Goal: Task Accomplishment & Management: Manage account settings

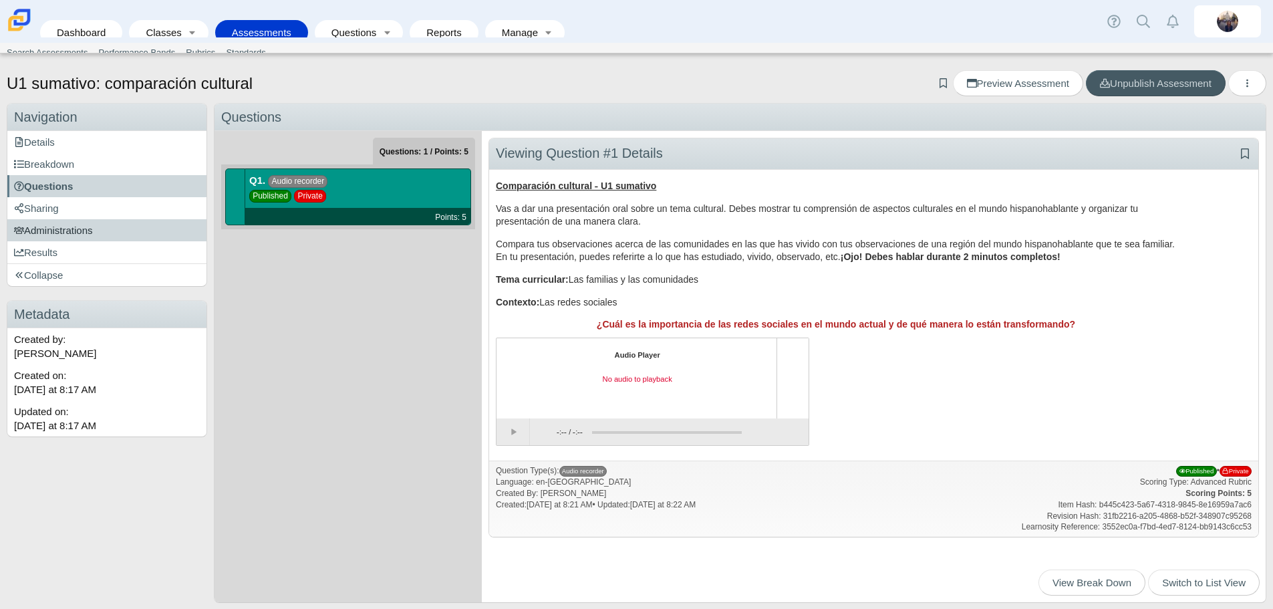
click at [64, 235] on span "Administrations" at bounding box center [53, 229] width 79 height 11
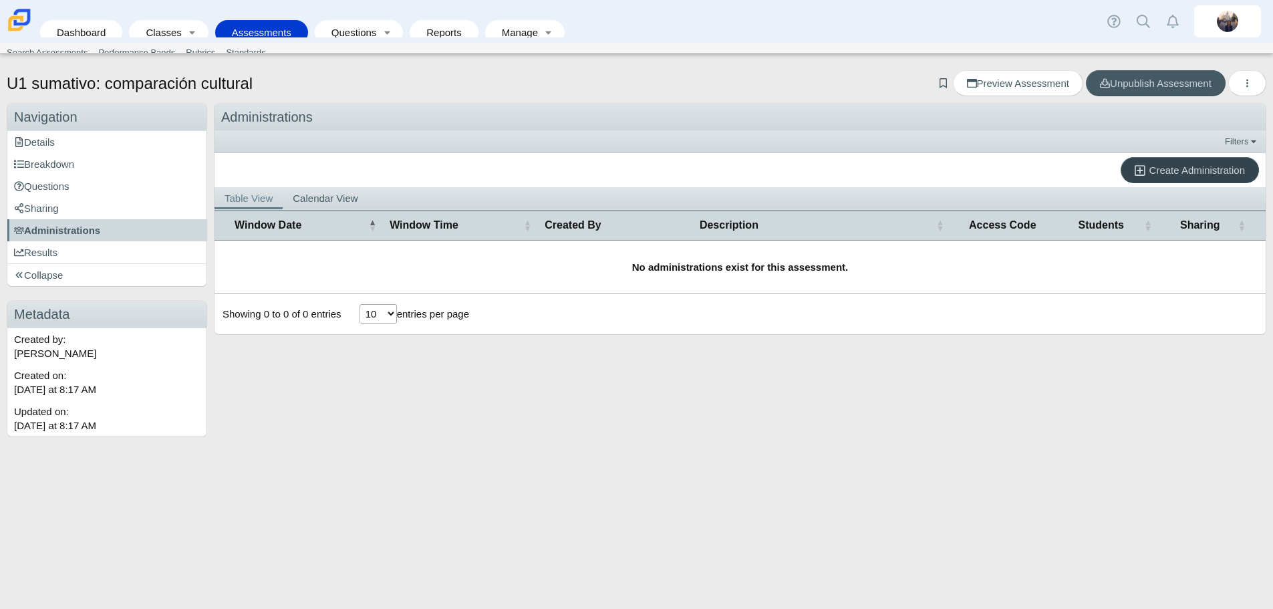
click at [1195, 177] on link "Create Administration" at bounding box center [1189, 170] width 138 height 26
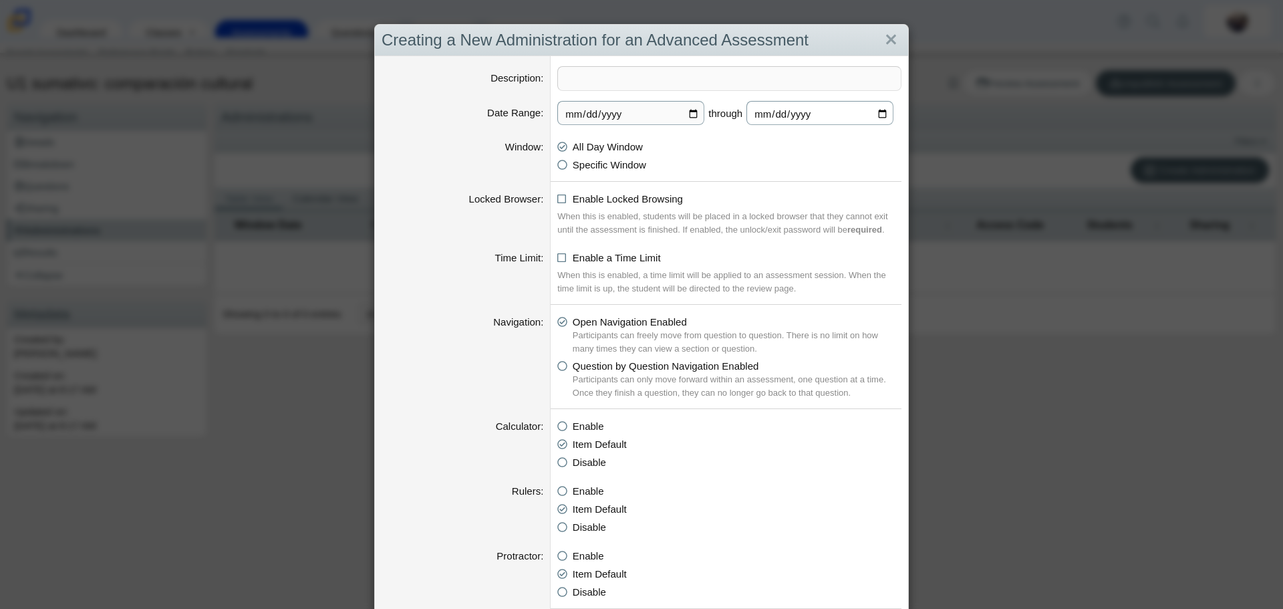
click at [881, 117] on input "2025-10-08" at bounding box center [819, 113] width 147 height 24
type input "2025-10-16"
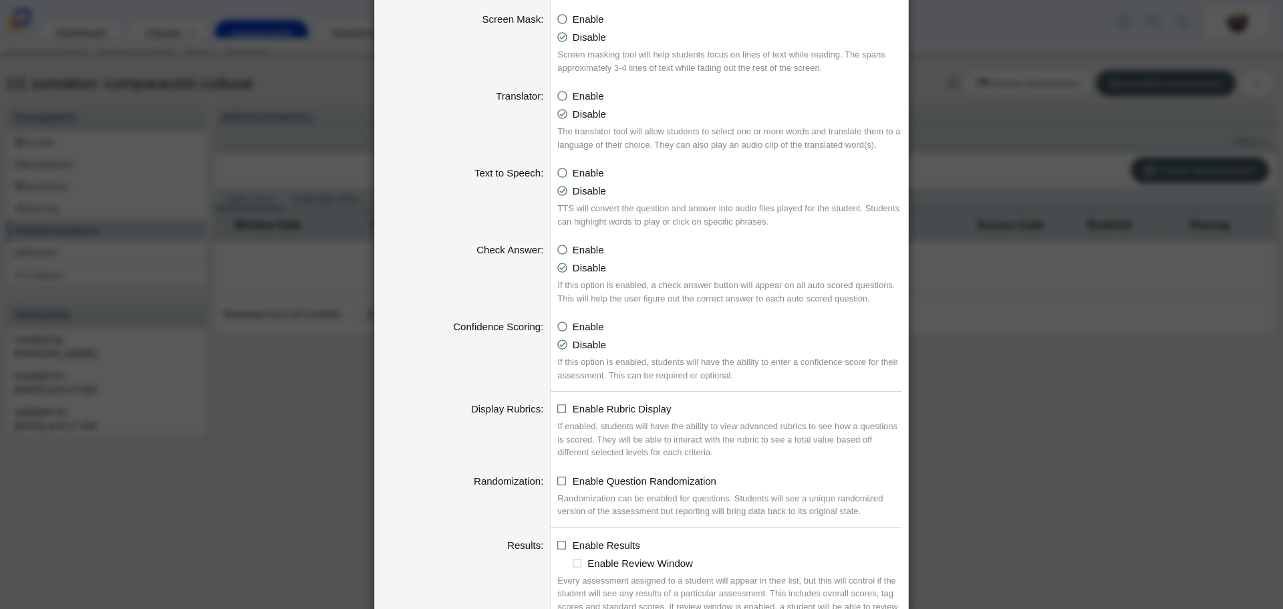
scroll to position [1203, 0]
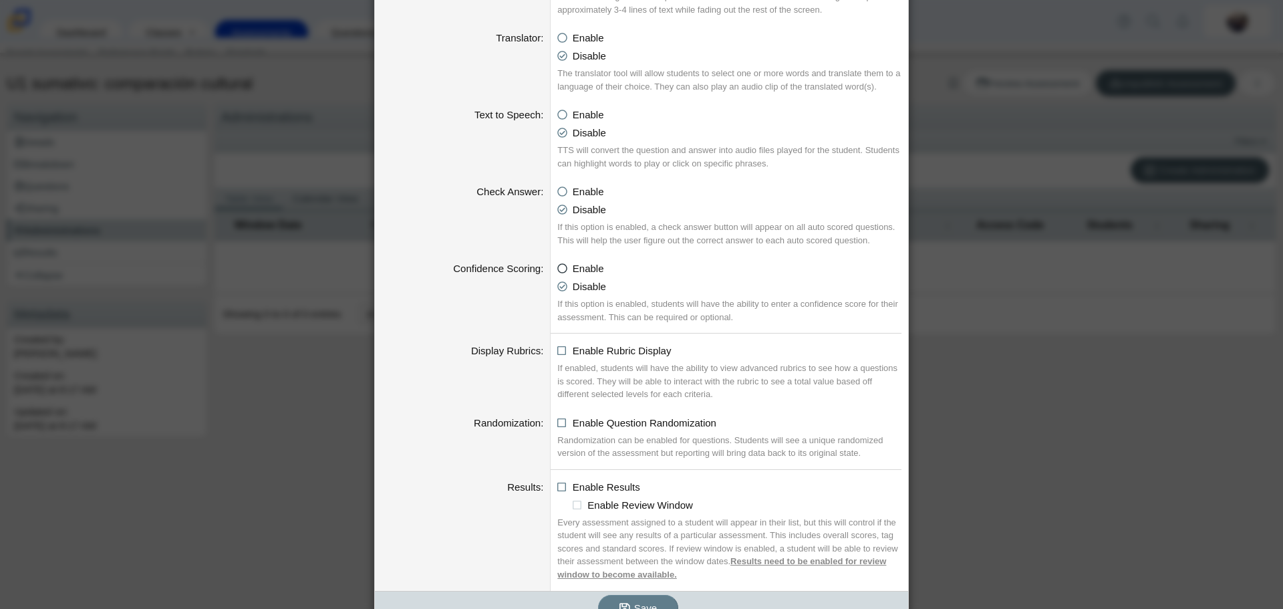
click at [561, 269] on icon at bounding box center [562, 265] width 10 height 9
click at [561, 269] on input "Enable" at bounding box center [561, 265] width 9 height 9
radio input "true"
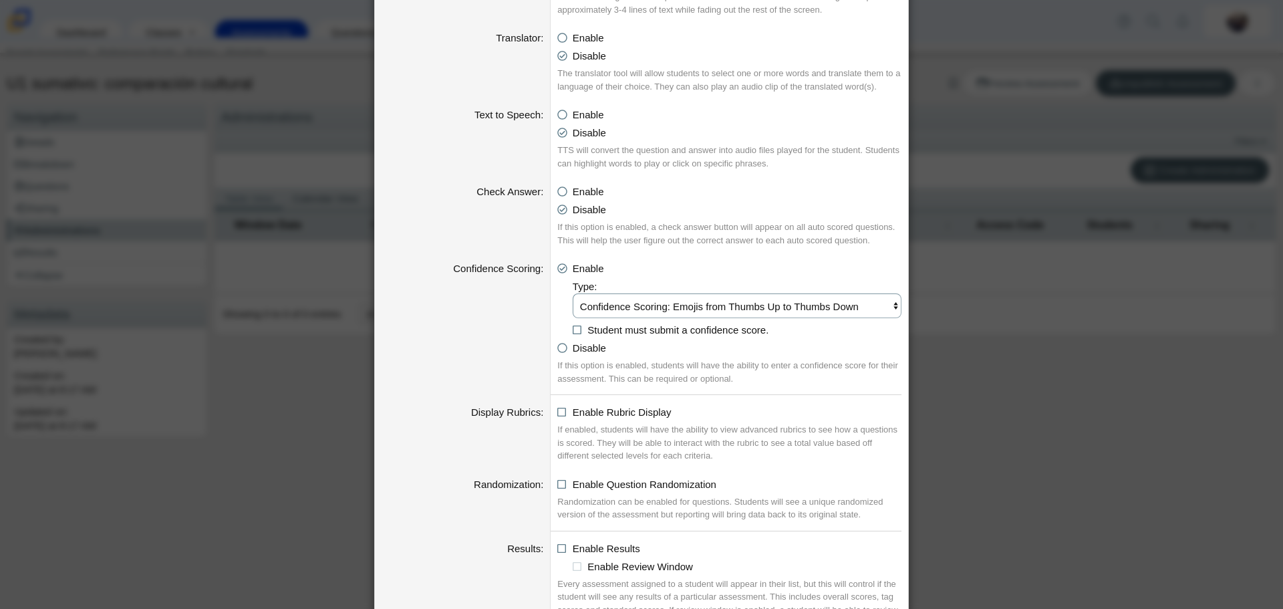
click at [590, 313] on select "Confidence Scoring: Emojis from Thumbs Up to Thumbs Down Confidence Scoring: Em…" at bounding box center [737, 305] width 329 height 25
select select "emojis"
click at [573, 294] on select "Confidence Scoring: Emojis from Thumbs Up to Thumbs Down Confidence Scoring: Em…" at bounding box center [737, 305] width 329 height 25
click at [578, 328] on li "Student must submit a confidence score." at bounding box center [737, 330] width 329 height 14
click at [573, 332] on icon at bounding box center [578, 327] width 10 height 9
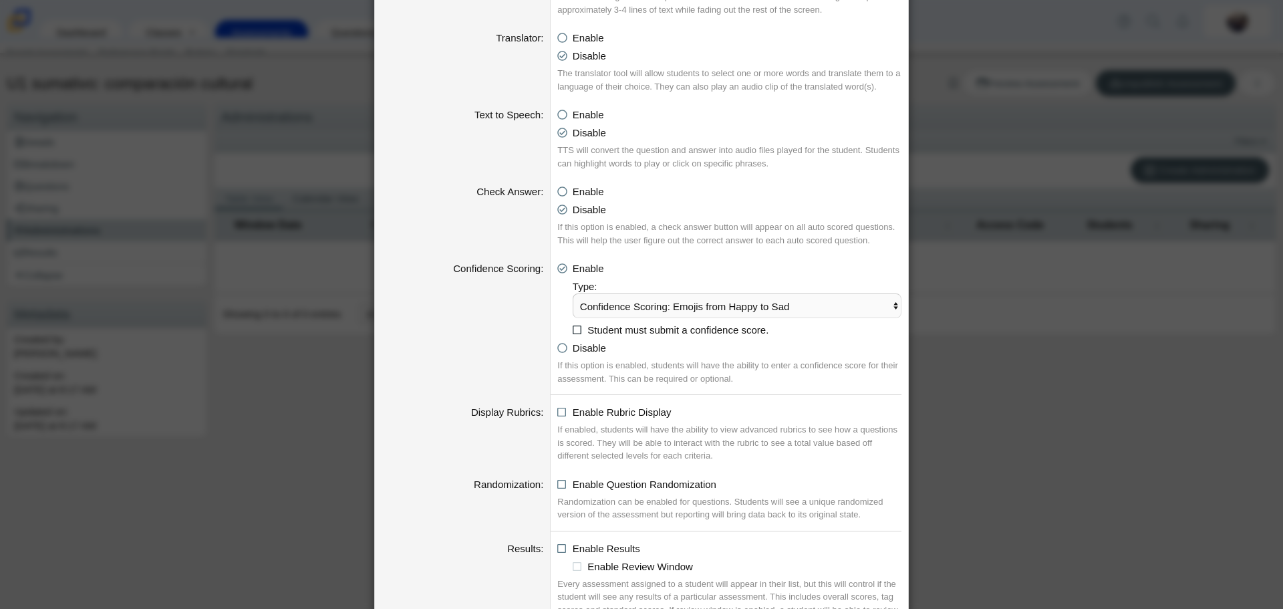
click at [572, 331] on input "Student must submit a confidence score." at bounding box center [576, 326] width 9 height 9
checkbox input "true"
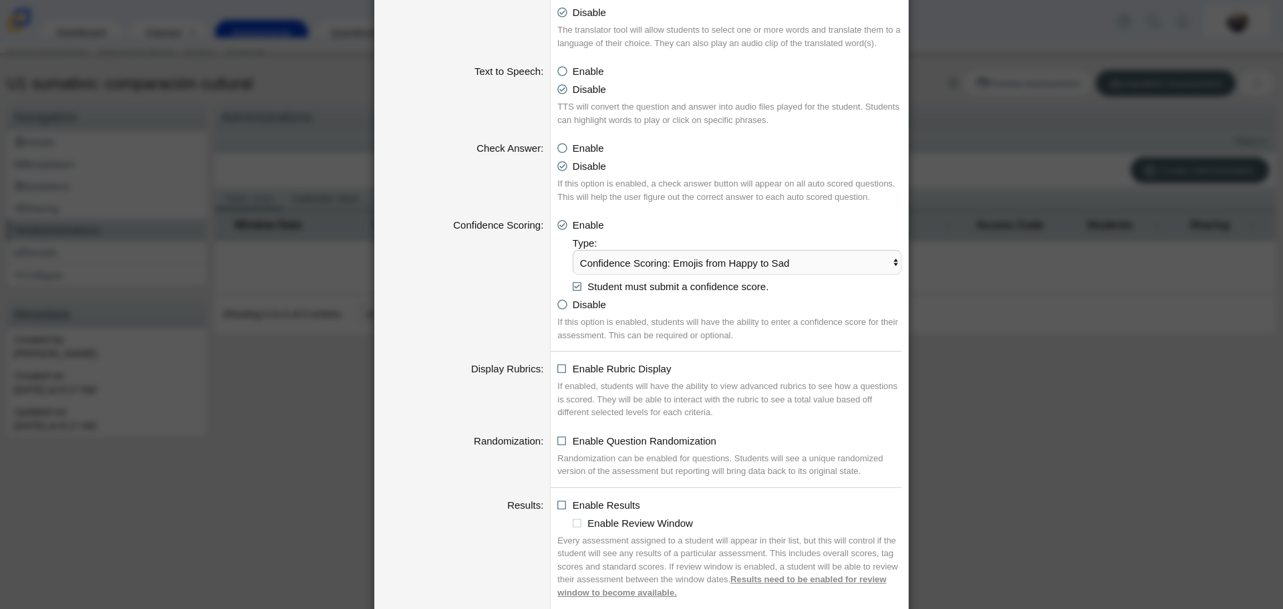
scroll to position [1269, 0]
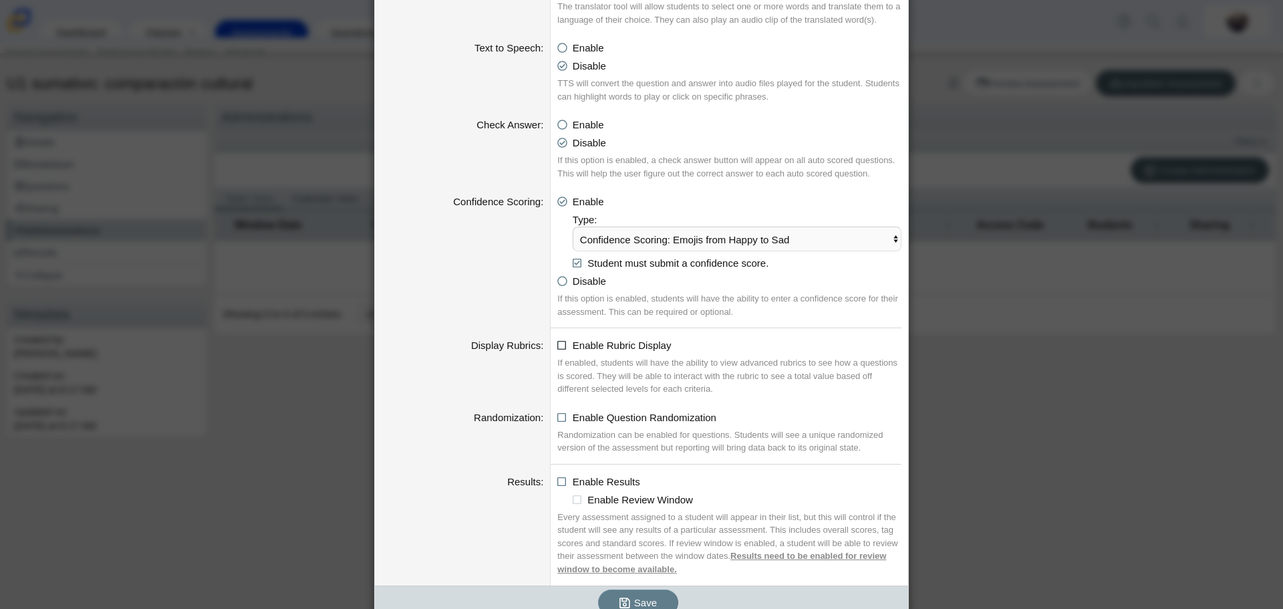
click at [557, 347] on icon at bounding box center [562, 342] width 10 height 9
click at [557, 346] on input "Enable Rubric Display" at bounding box center [561, 341] width 9 height 9
checkbox input "true"
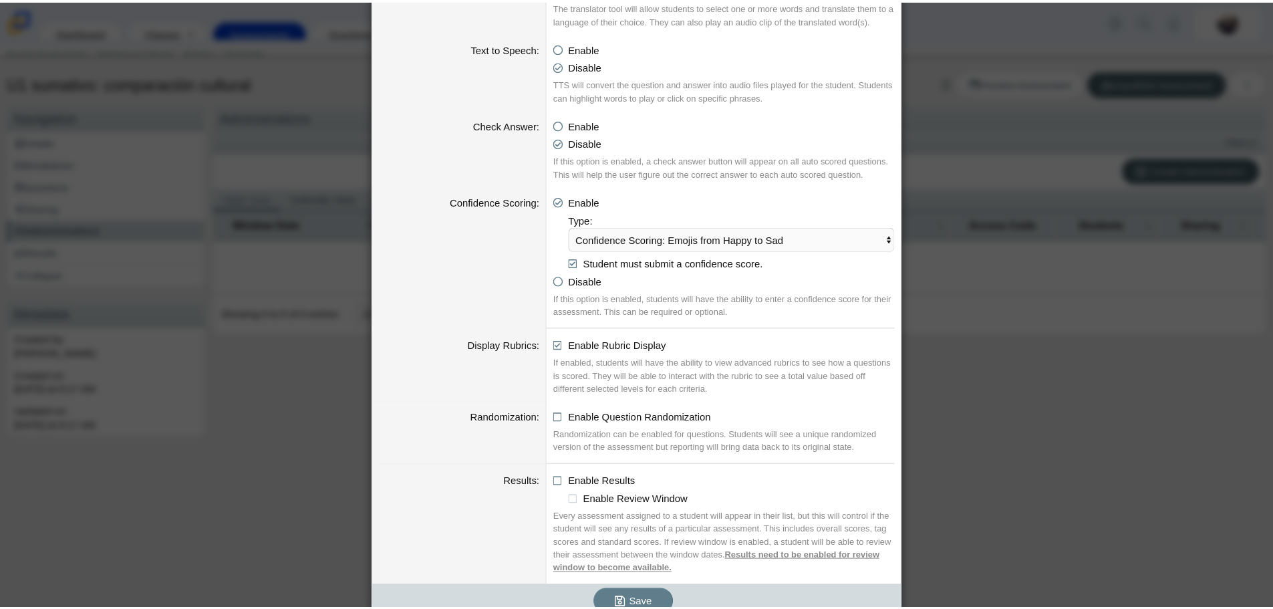
scroll to position [1288, 0]
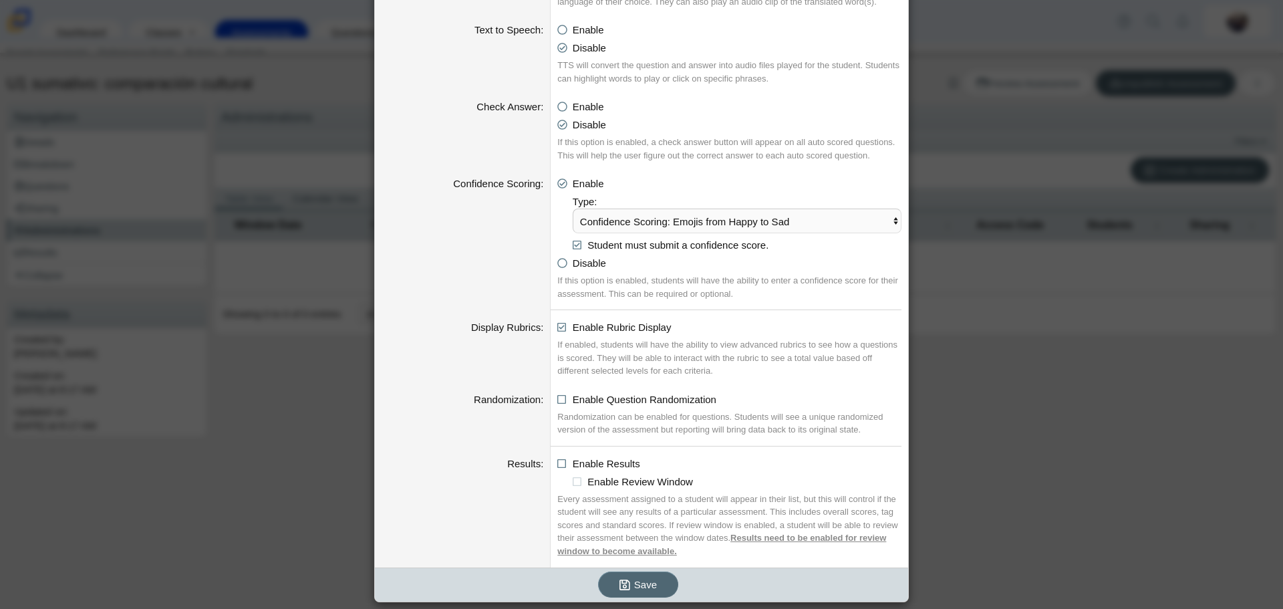
click at [643, 583] on span "Save" at bounding box center [645, 584] width 23 height 11
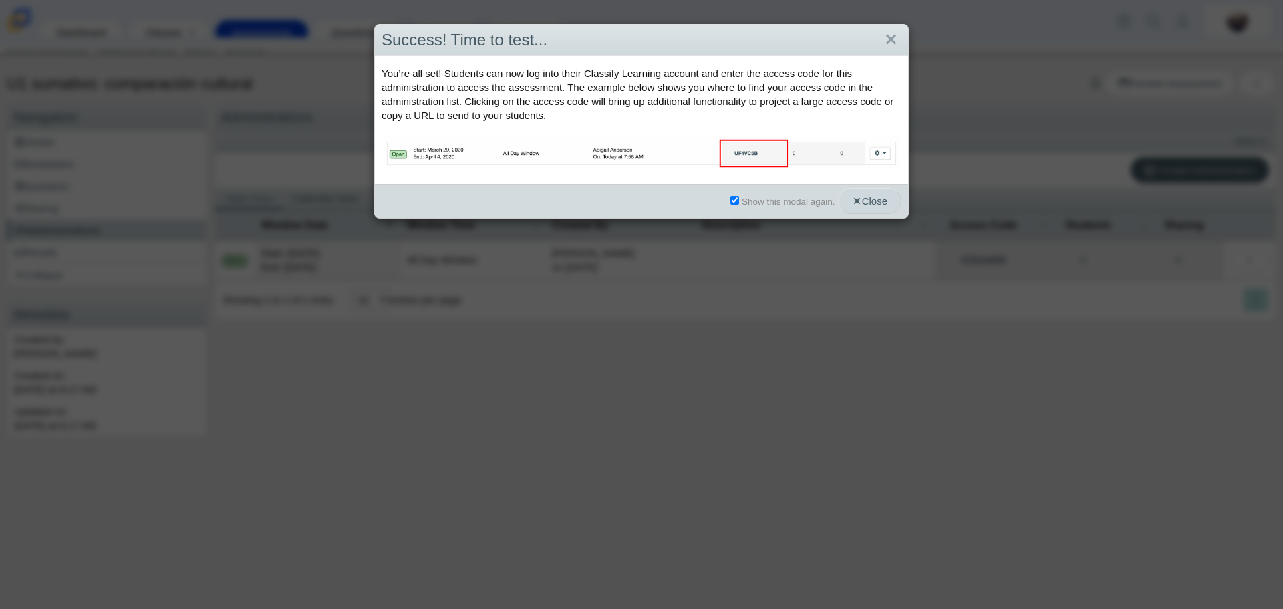
click at [862, 193] on button "Close" at bounding box center [869, 201] width 63 height 26
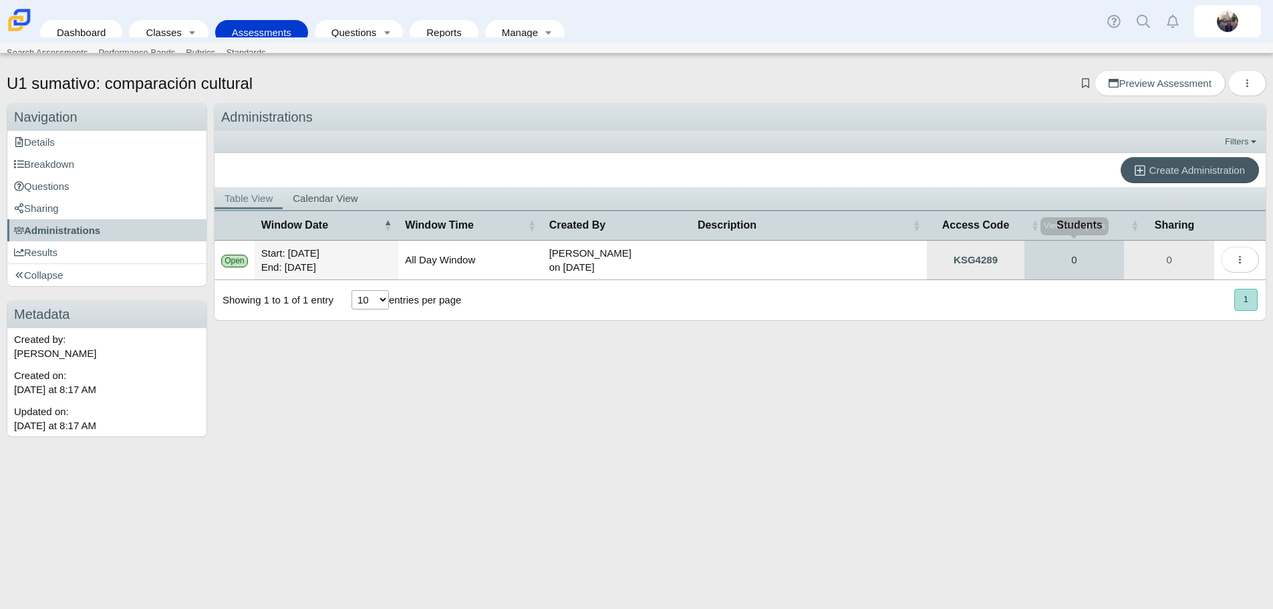
click at [1087, 262] on link "0" at bounding box center [1074, 260] width 100 height 39
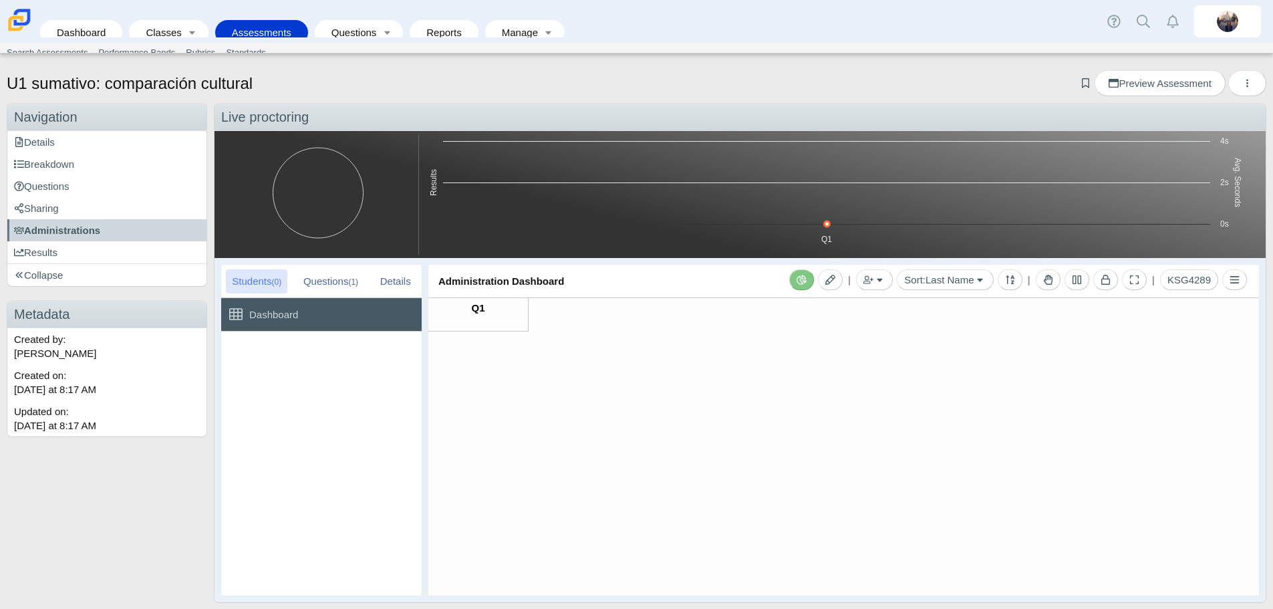
click at [883, 272] on div "| Add by Student Add by Class Sort: Last Name Last Name First Name ID Anonymous…" at bounding box center [1018, 279] width 462 height 33
click at [874, 279] on button "button" at bounding box center [874, 279] width 37 height 21
click at [820, 330] on link "Add by Class" at bounding box center [806, 328] width 160 height 20
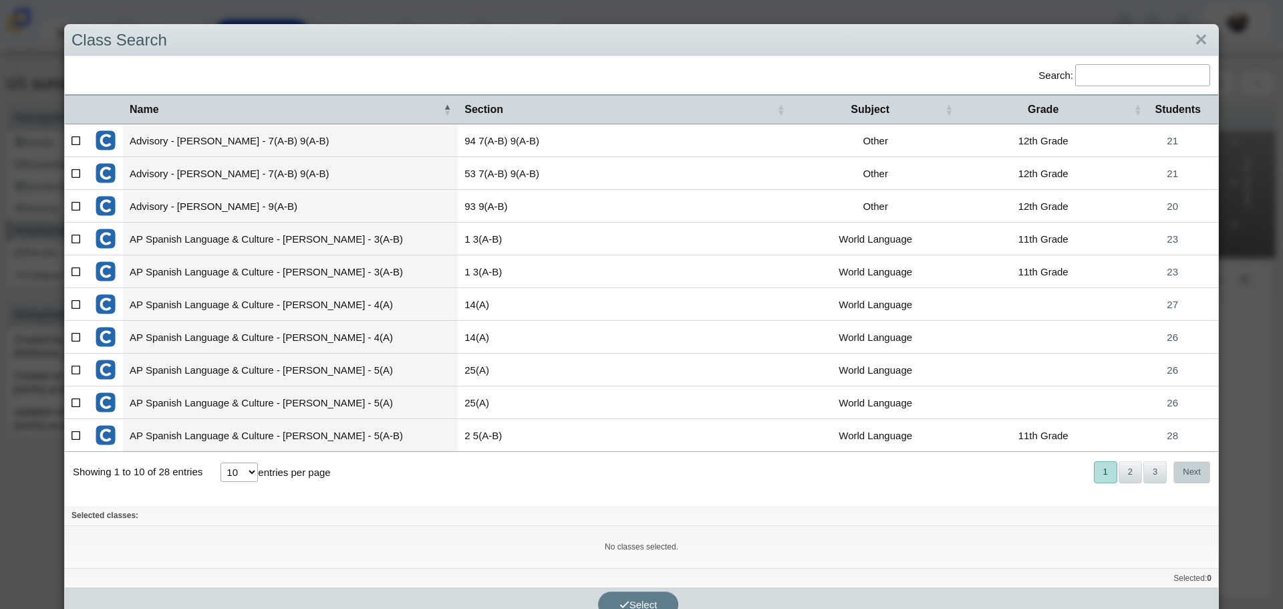
click at [1188, 474] on button "Next" at bounding box center [1191, 472] width 37 height 22
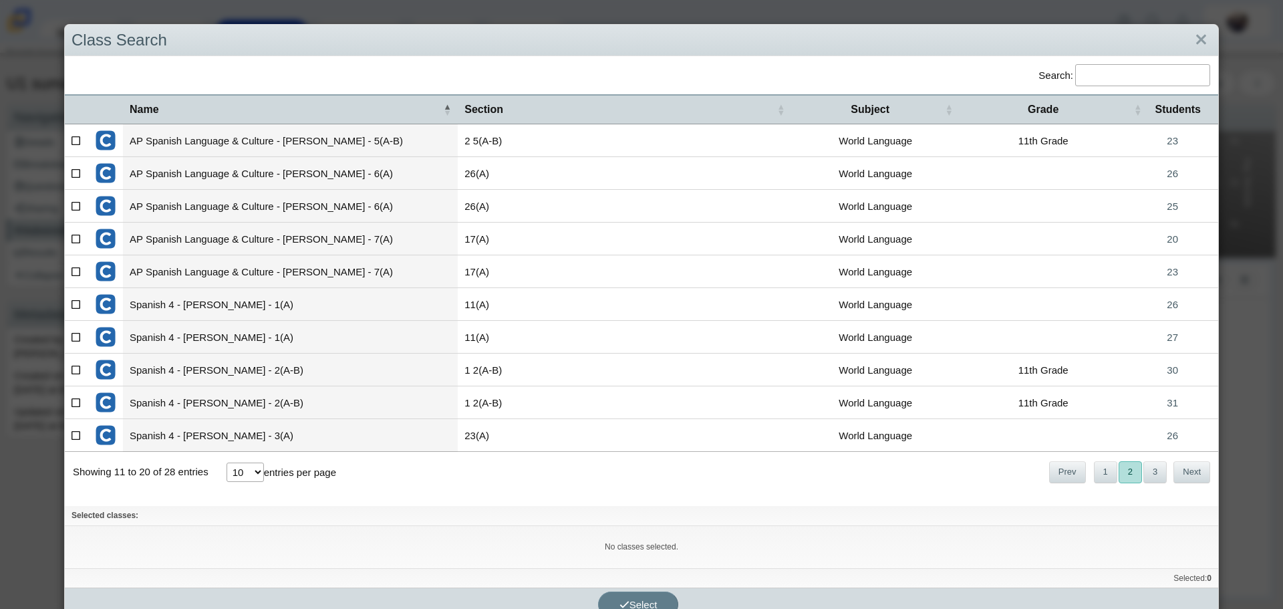
click at [76, 172] on icon at bounding box center [76, 172] width 10 height 9
checkbox input"] "true"
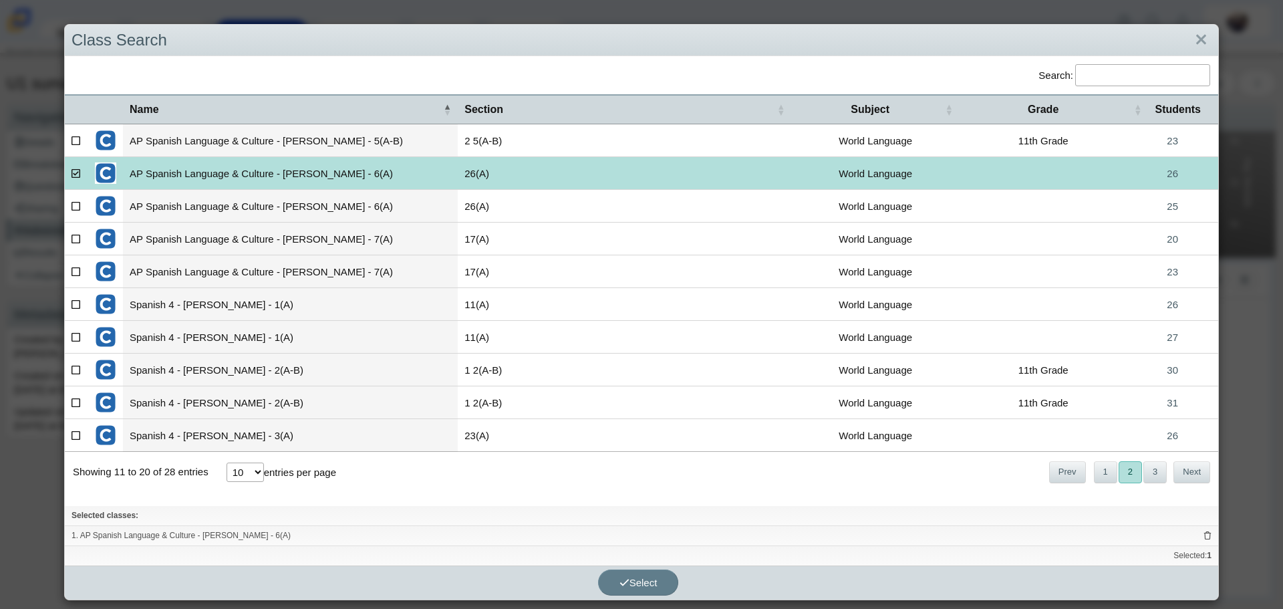
click at [74, 205] on icon at bounding box center [76, 204] width 10 height 9
checkbox input"] "true"
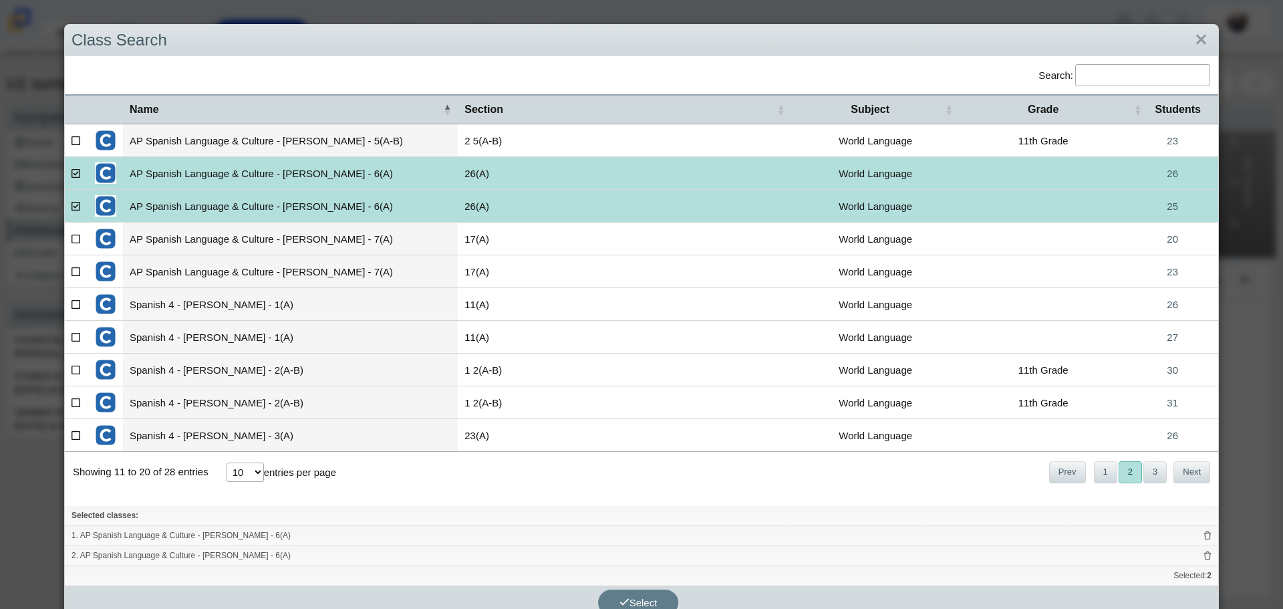
click at [75, 238] on icon at bounding box center [76, 237] width 10 height 9
checkbox input"] "true"
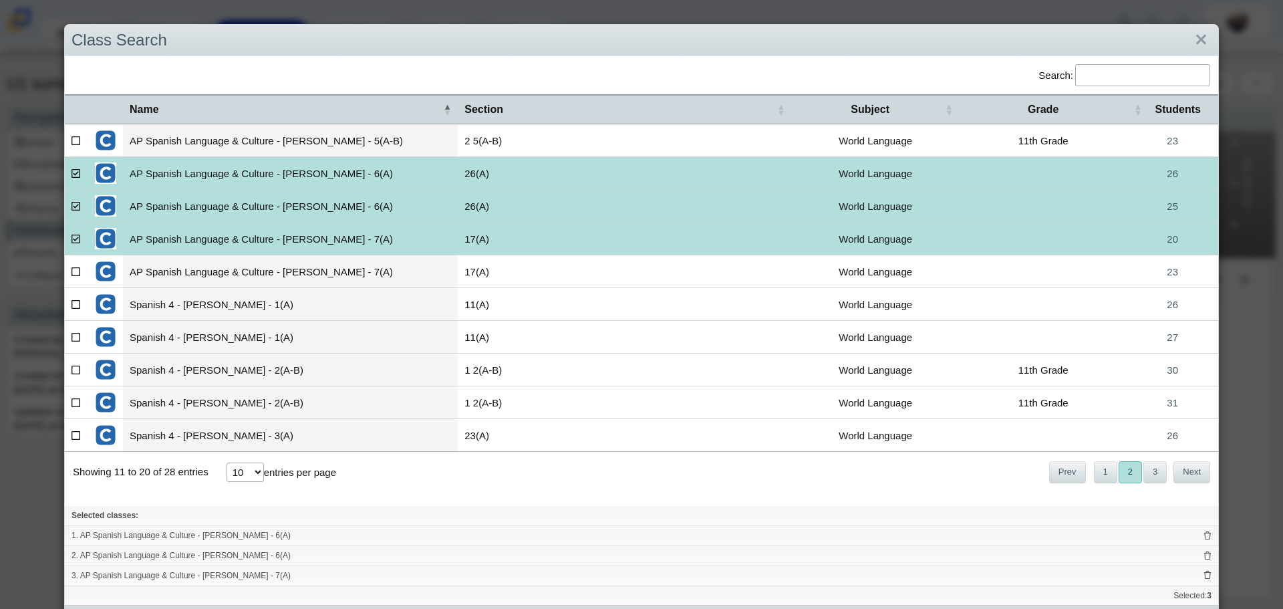
click at [75, 272] on icon at bounding box center [76, 270] width 10 height 9
checkbox input"] "true"
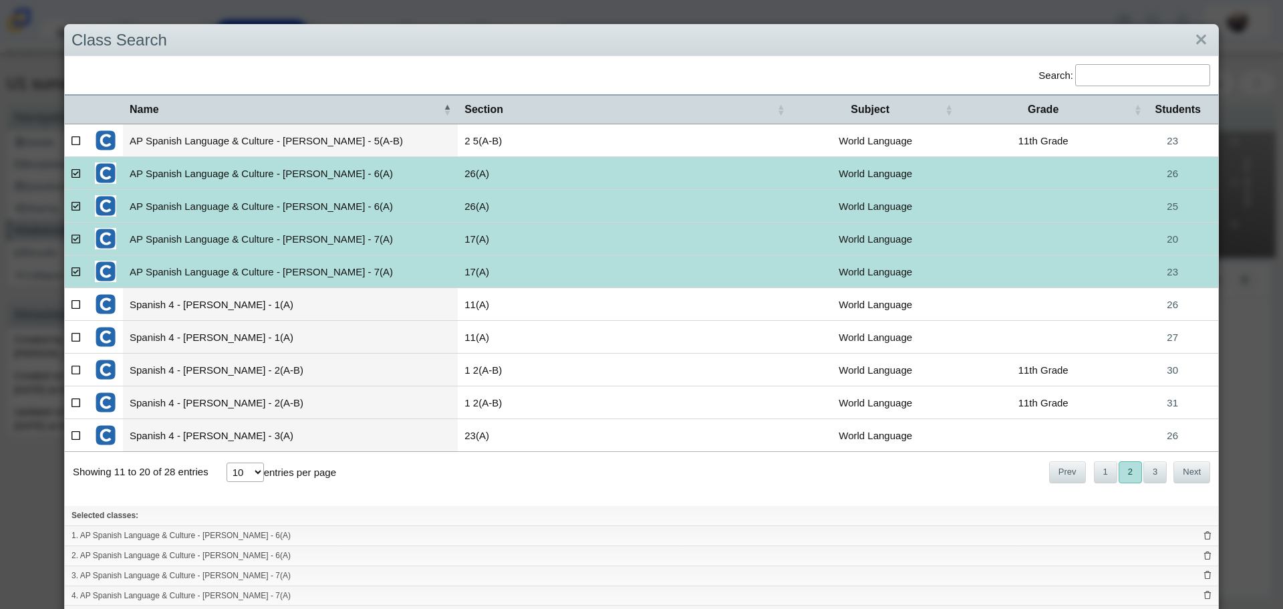
scroll to position [57, 0]
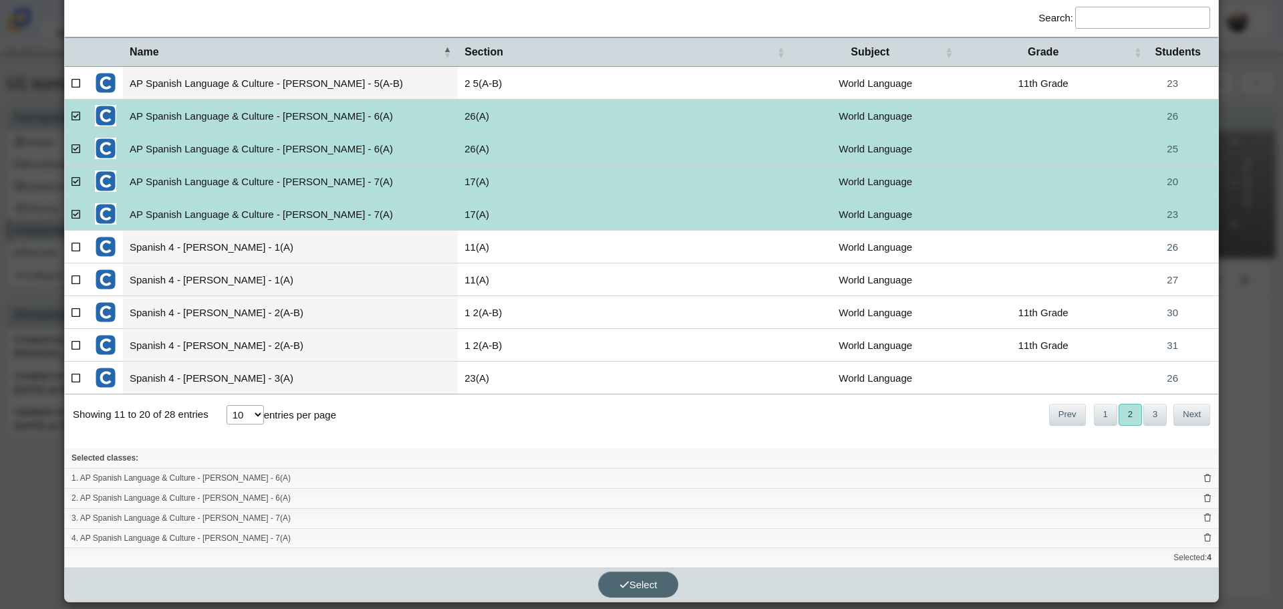
click at [644, 585] on span "Select" at bounding box center [638, 584] width 38 height 11
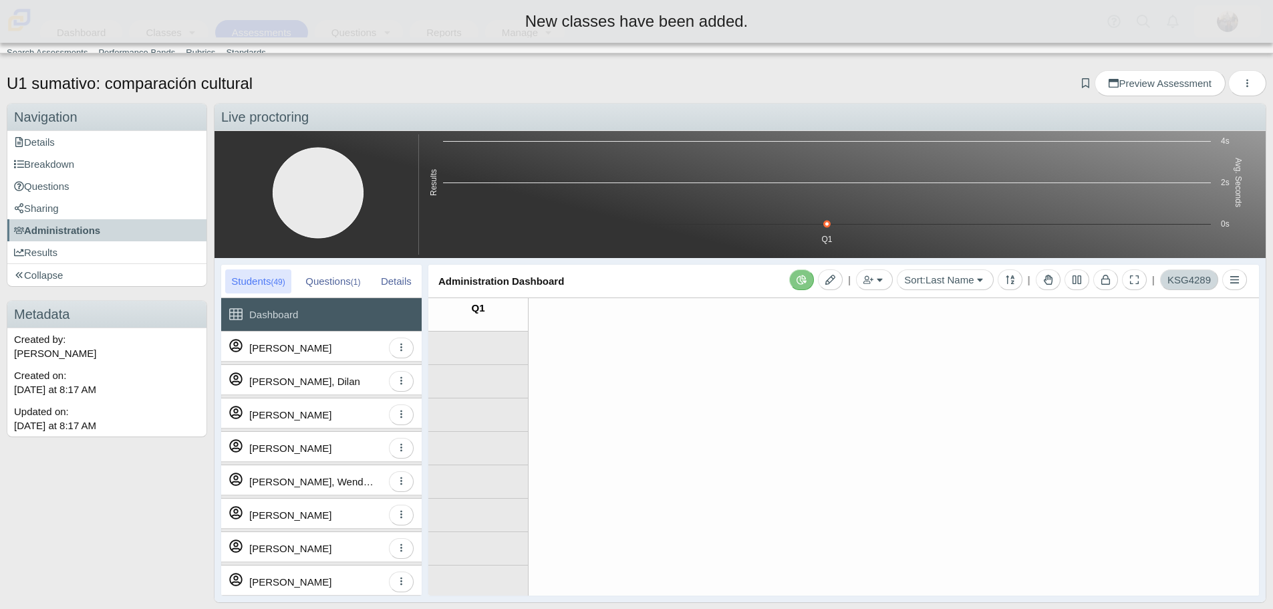
click at [1191, 279] on span "KSG4289" at bounding box center [1188, 279] width 43 height 11
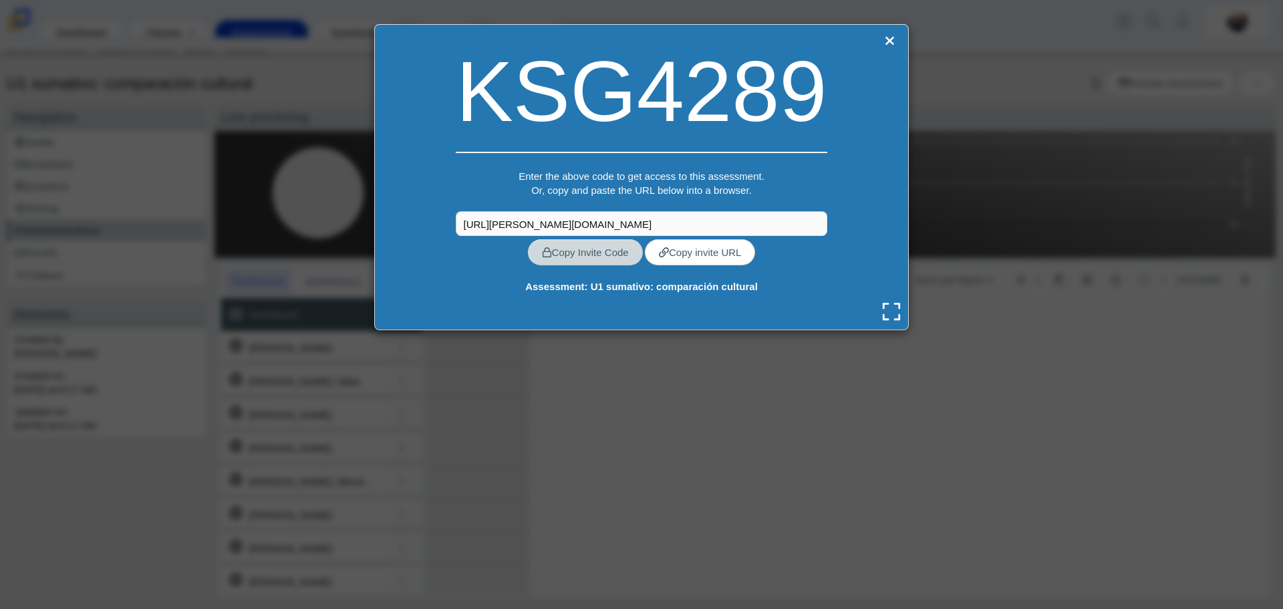
click at [622, 249] on link "Copy Invite Code" at bounding box center [585, 252] width 115 height 26
type textarea "KSG4289"
